Goal: Navigation & Orientation: Find specific page/section

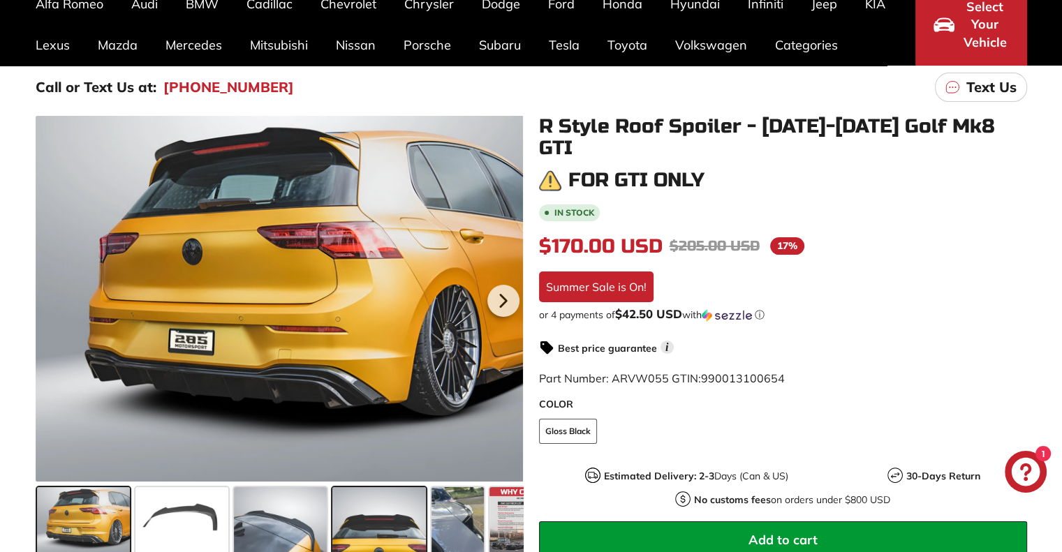
click at [381, 505] on span at bounding box center [378, 522] width 93 height 70
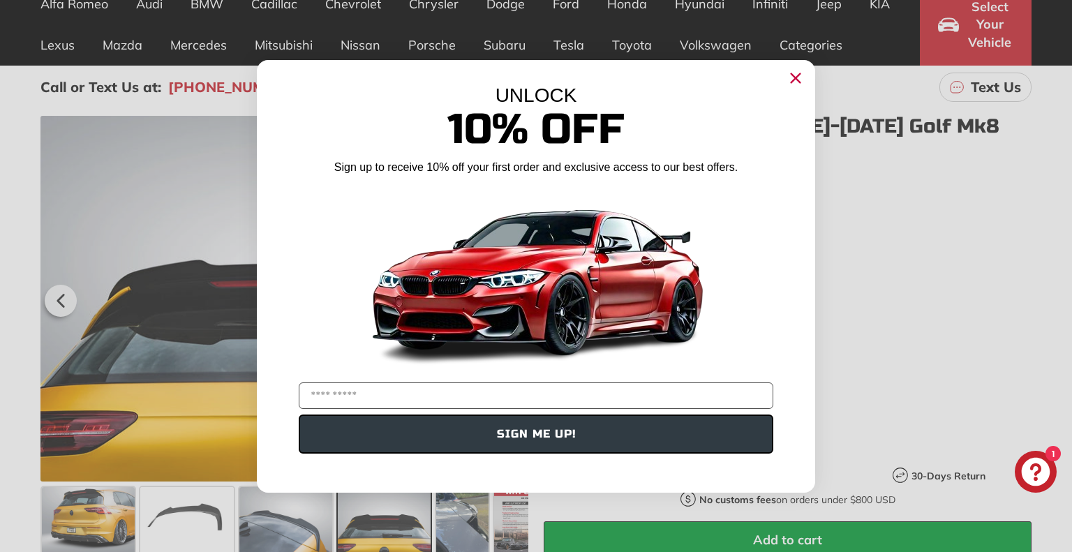
click at [799, 84] on circle "Close dialog" at bounding box center [795, 77] width 21 height 21
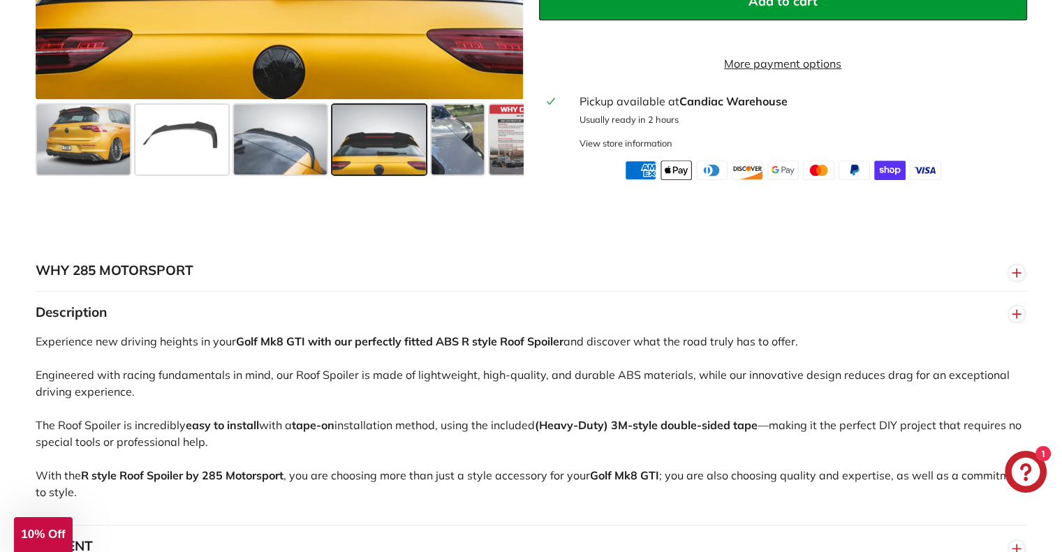
scroll to position [662, 0]
click at [387, 121] on span at bounding box center [378, 140] width 93 height 70
click at [469, 119] on span at bounding box center [457, 140] width 52 height 70
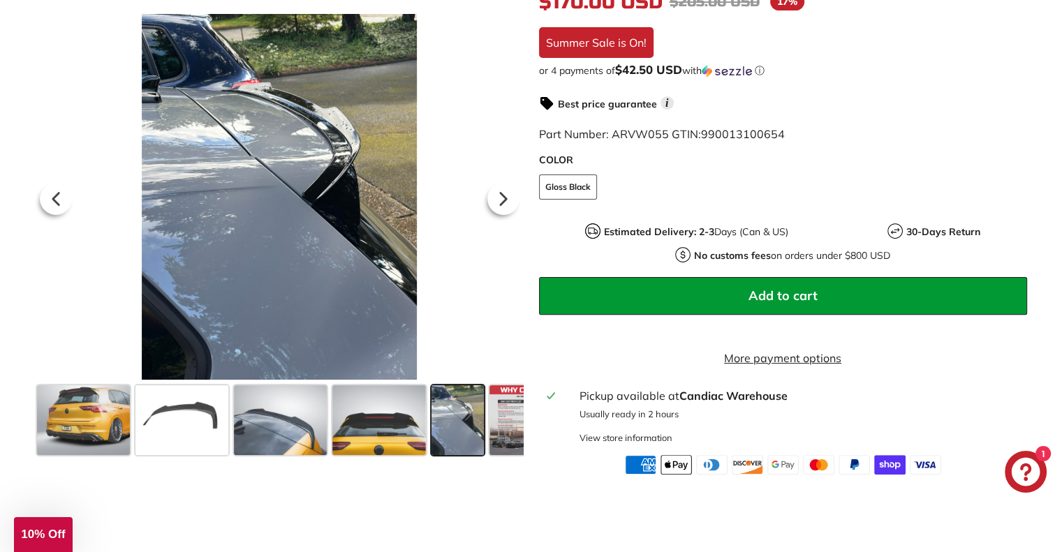
scroll to position [366, 0]
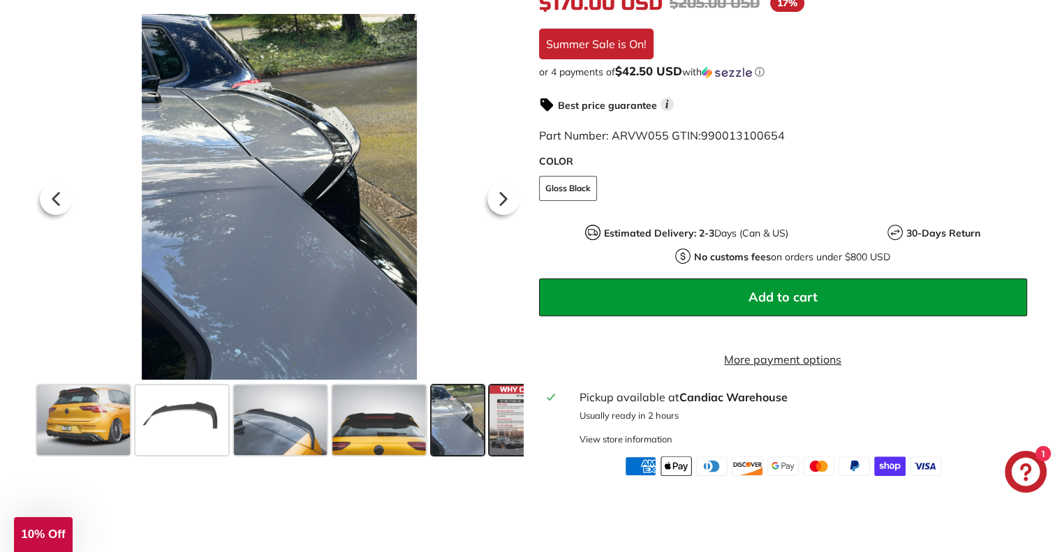
click at [514, 410] on span at bounding box center [524, 420] width 70 height 70
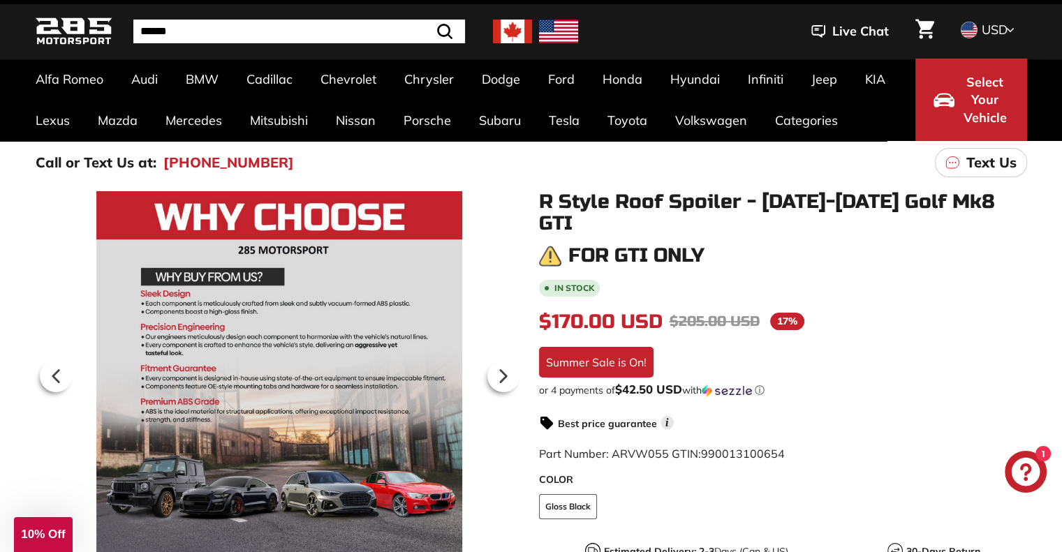
scroll to position [0, 0]
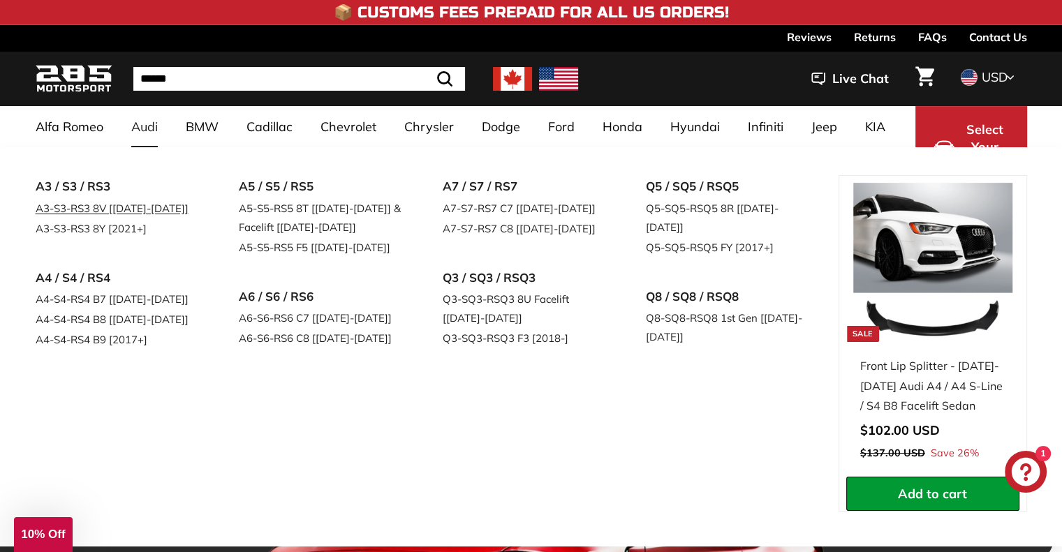
click at [133, 207] on link "A3-S3-RS3 8V [[DATE]-[DATE]]" at bounding box center [118, 208] width 165 height 20
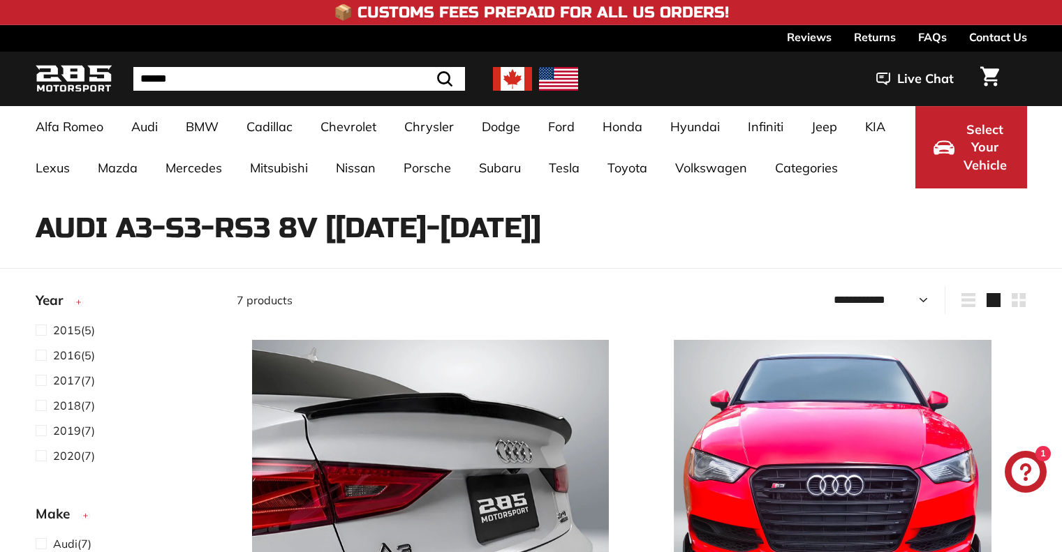
select select "**********"
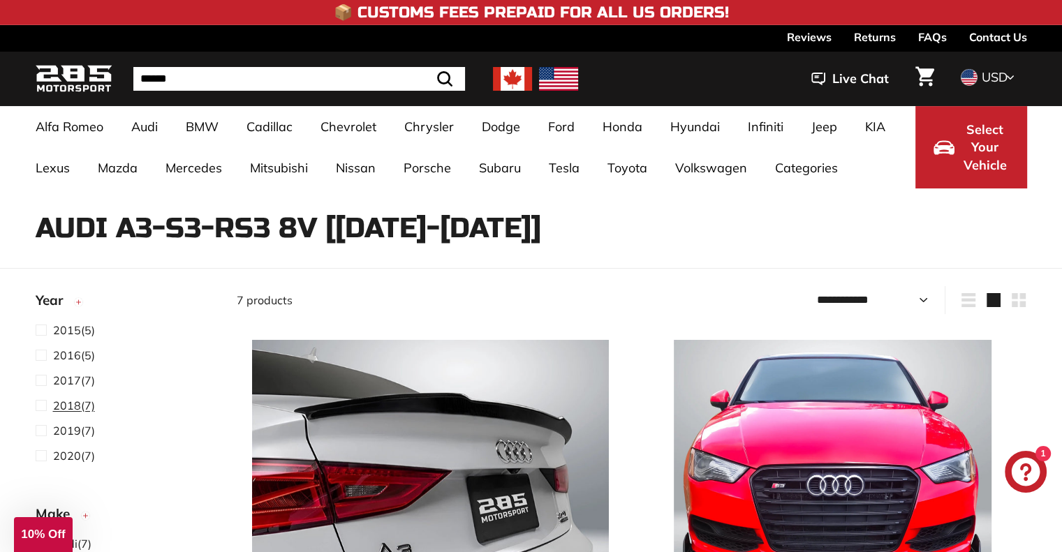
click at [71, 413] on span "2018 (7)" at bounding box center [74, 405] width 42 height 17
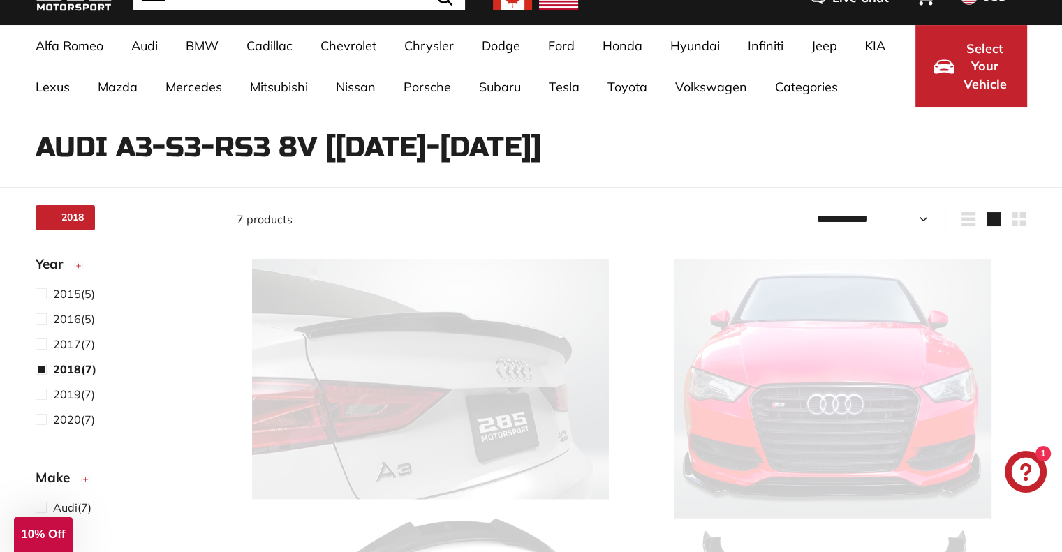
scroll to position [91, 0]
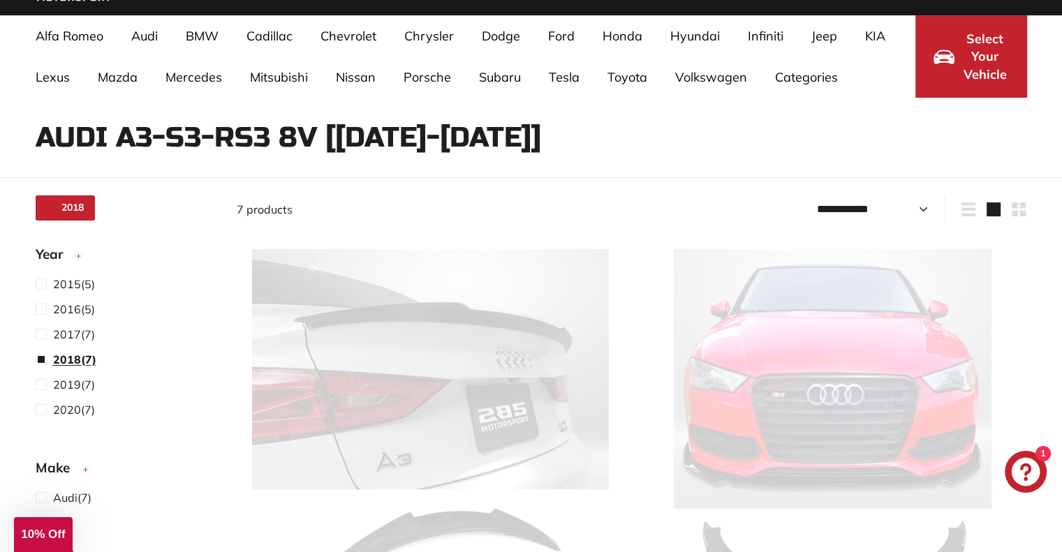
select select "**********"
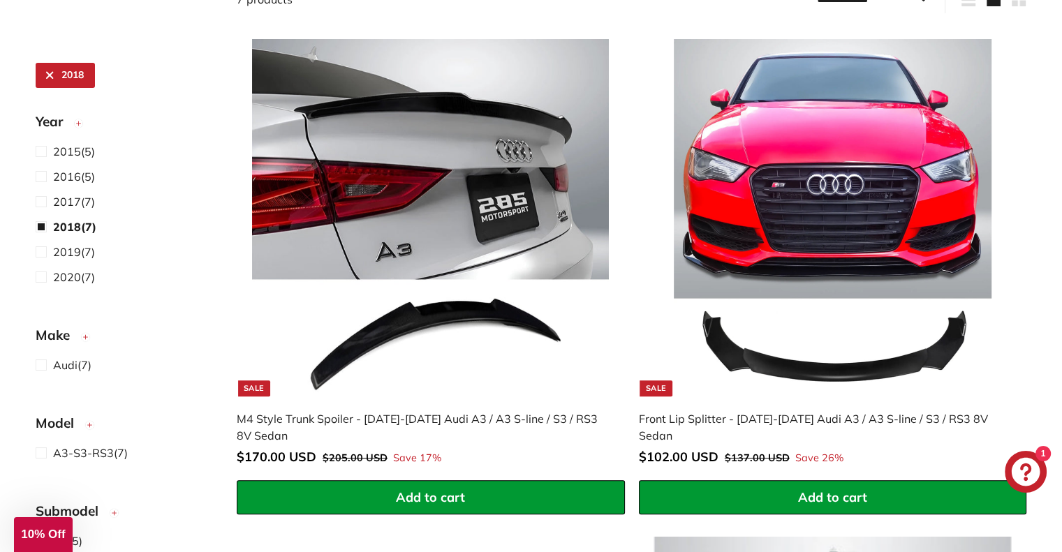
scroll to position [300, 0]
